Goal: Transaction & Acquisition: Subscribe to service/newsletter

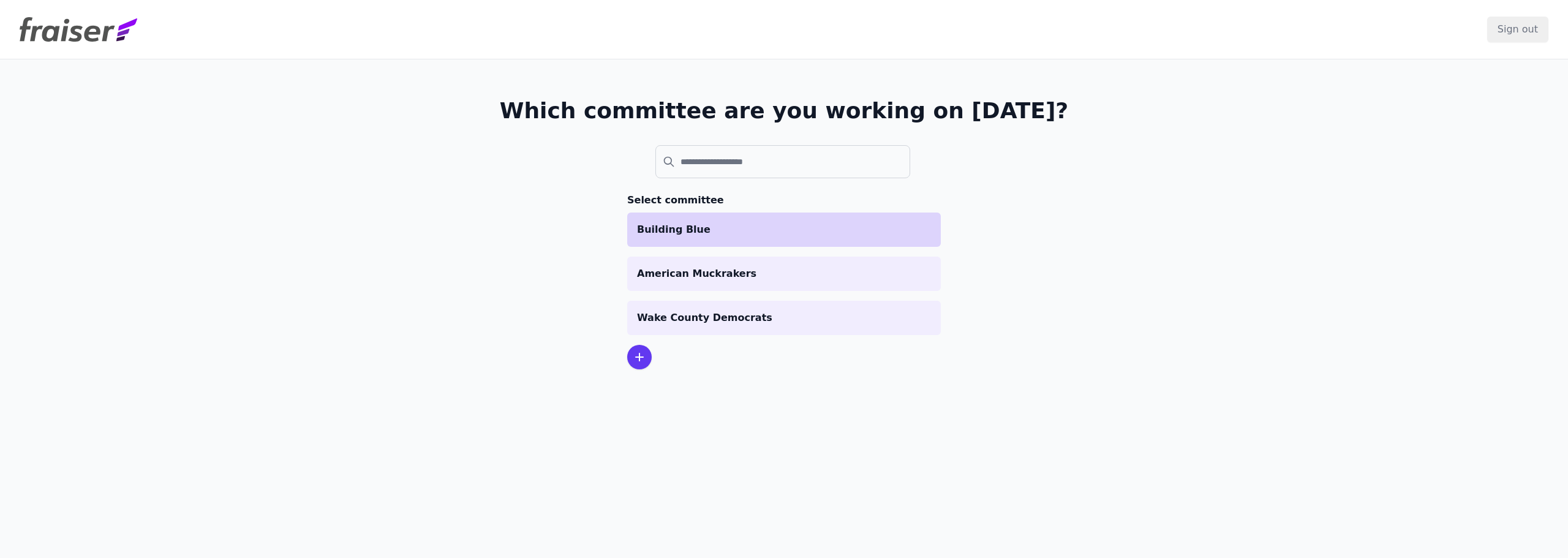
click at [743, 227] on p "Building Blue" at bounding box center [783, 230] width 294 height 15
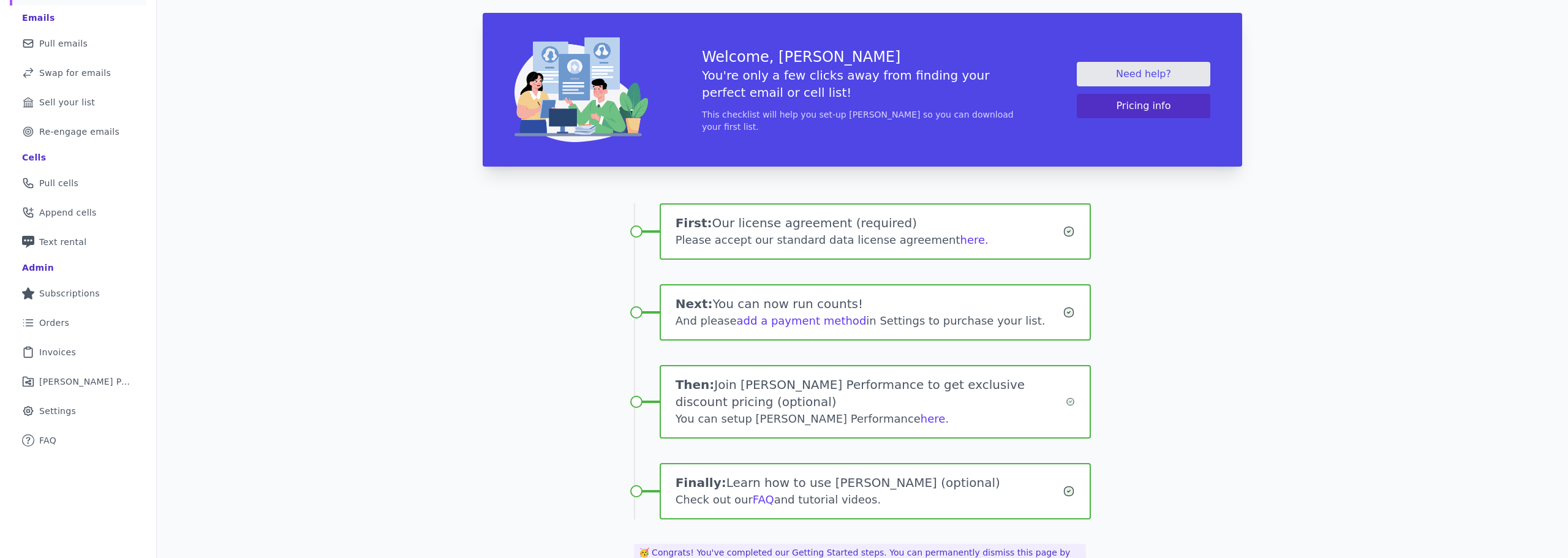
scroll to position [79, 0]
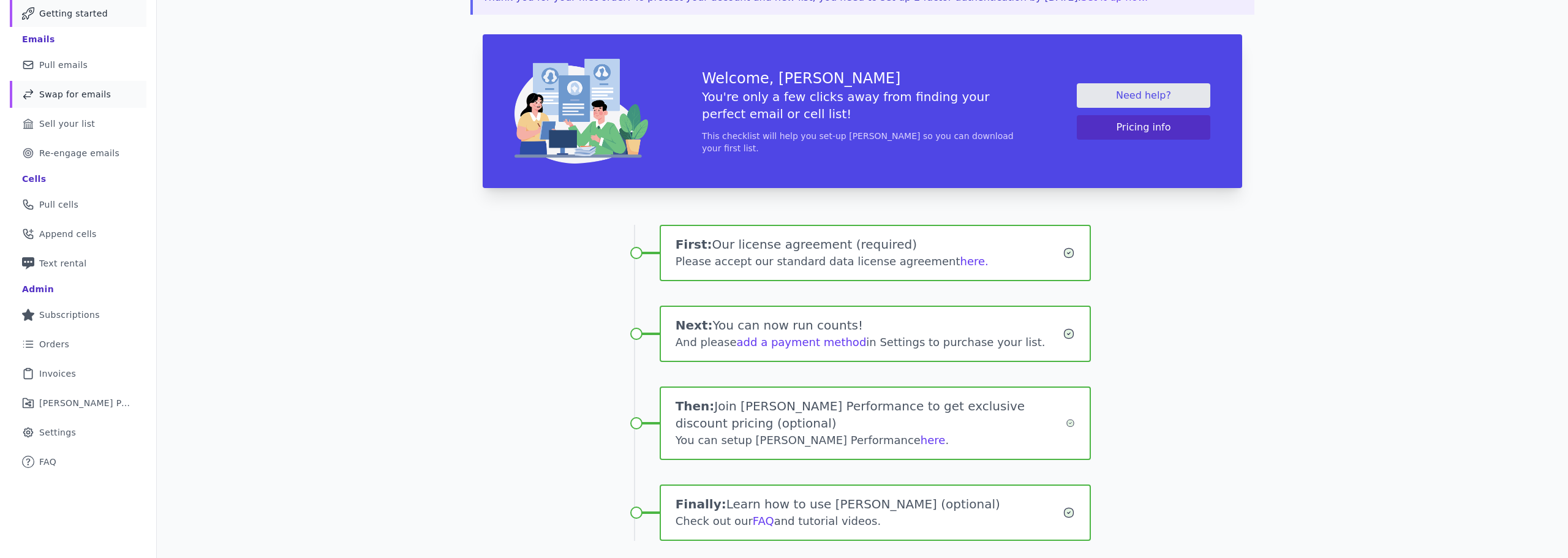
click at [101, 94] on span "Swap for emails" at bounding box center [75, 93] width 72 height 12
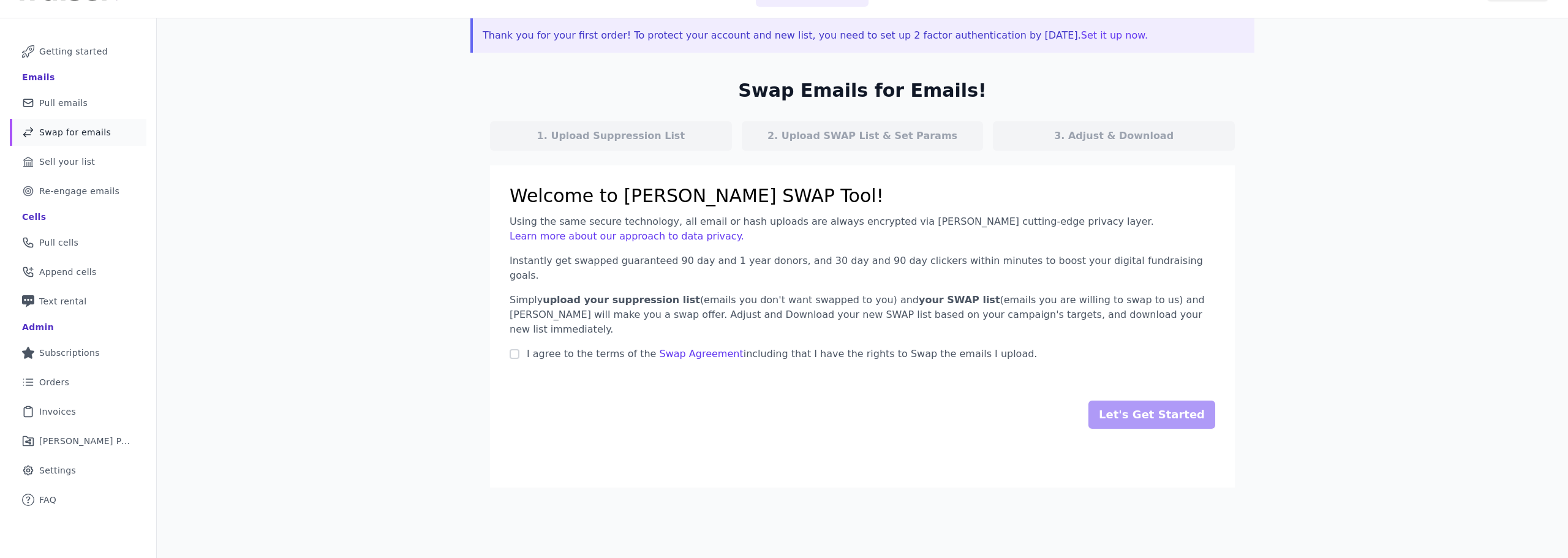
scroll to position [59, 0]
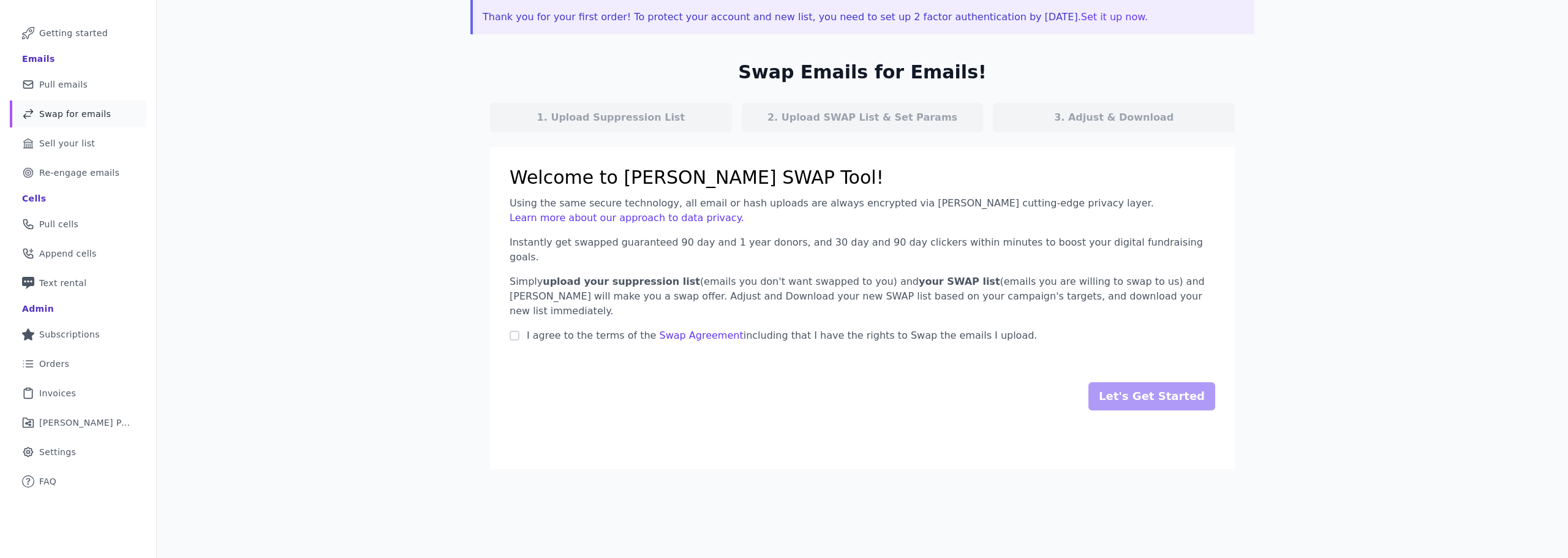
click at [832, 328] on label "I agree to the terms of the Swap Agreement including that I have the rights to …" at bounding box center [778, 336] width 518 height 15
click at [519, 331] on input "I agree to the terms of the Swap Agreement including that I have the rights to …" at bounding box center [515, 336] width 10 height 9
checkbox input "true"
click at [84, 395] on link "Clipboard Icon Outline of a clipboard Invoices" at bounding box center [78, 393] width 136 height 27
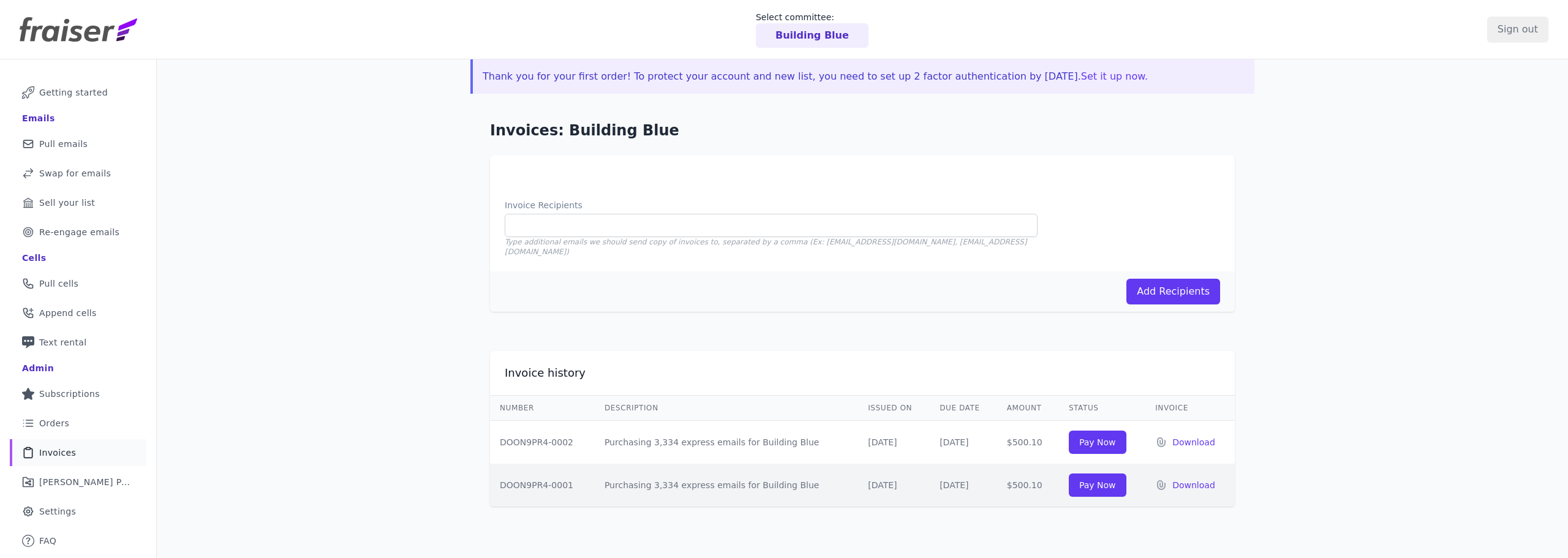
scroll to position [59, 0]
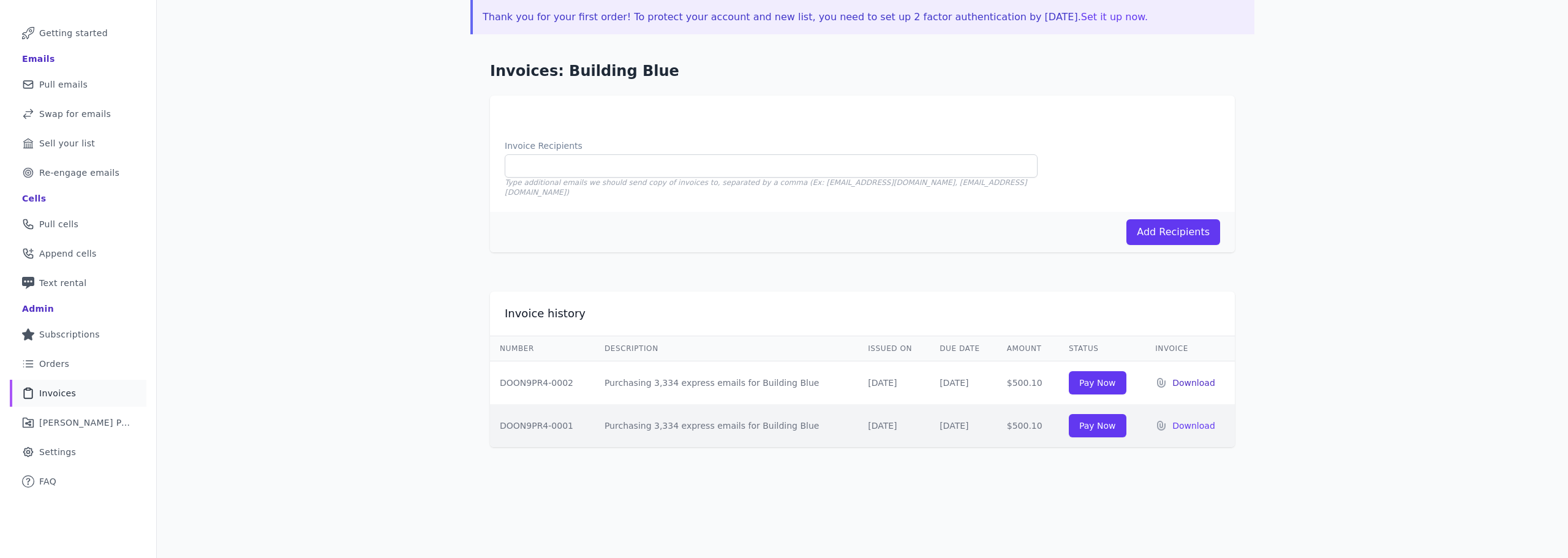
click at [1194, 377] on p "Download" at bounding box center [1199, 382] width 53 height 12
click at [1196, 419] on p "Download" at bounding box center [1199, 425] width 53 height 12
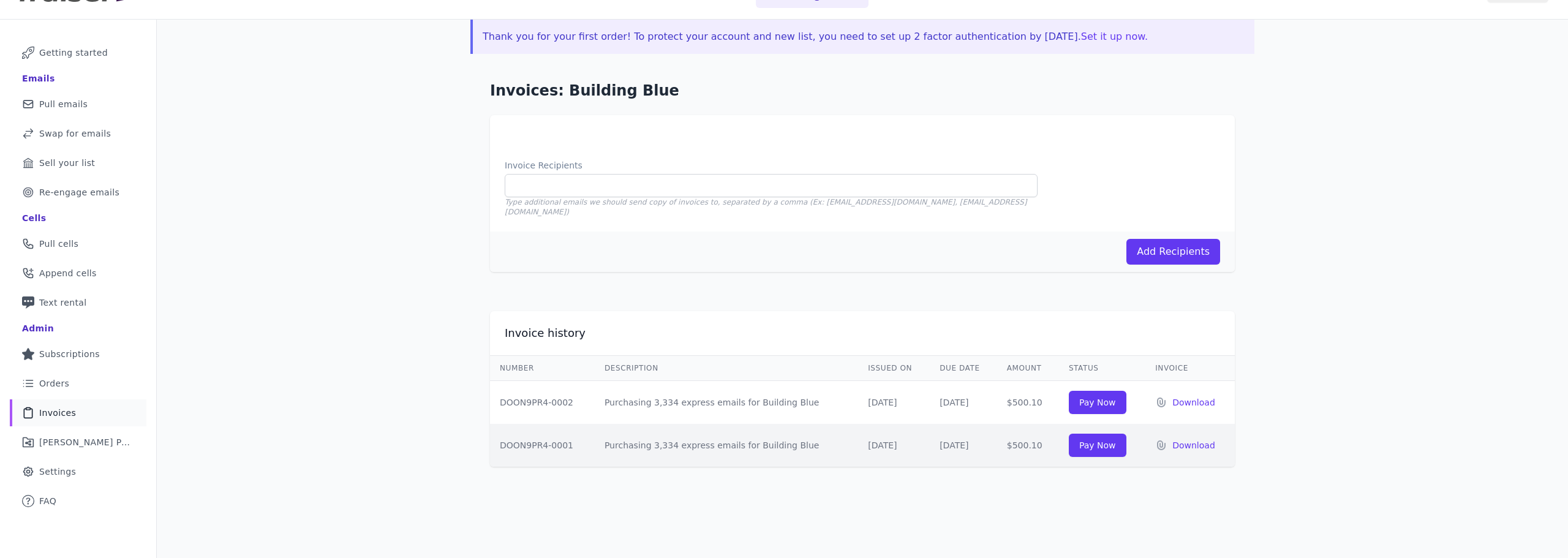
scroll to position [59, 0]
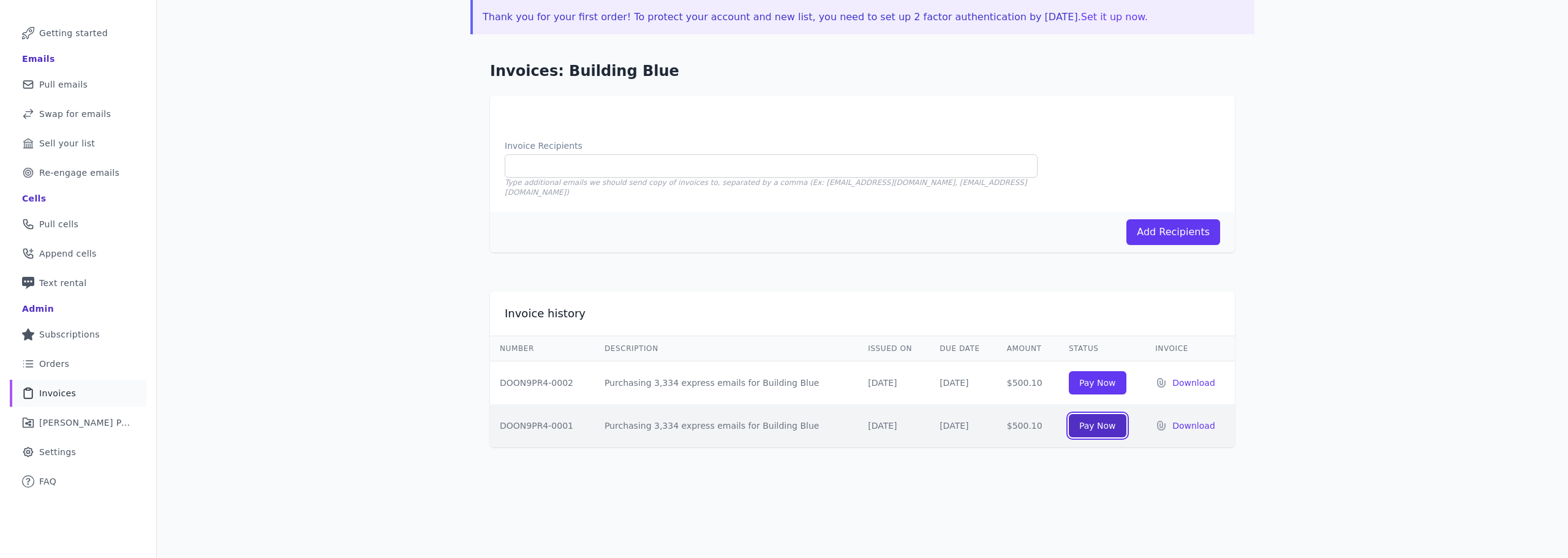
click at [1079, 419] on link "Pay Now" at bounding box center [1098, 425] width 58 height 23
